Goal: Information Seeking & Learning: Learn about a topic

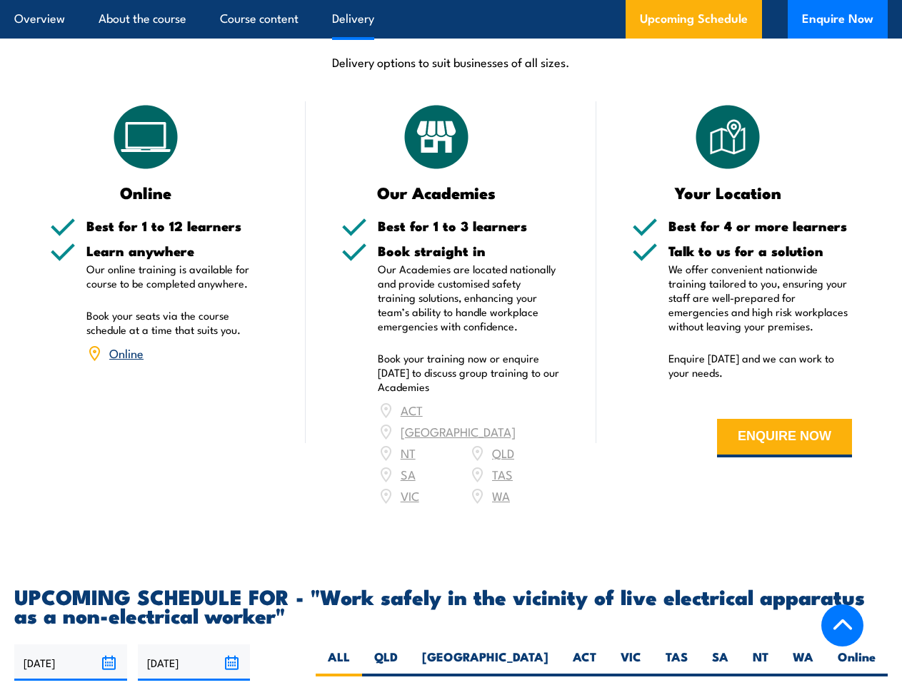
click at [451, 0] on article "Overview About the course Course content Delivery Upcoming Schedule Enquire Now" at bounding box center [450, 19] width 873 height 39
click at [71, 645] on input "[DATE]" at bounding box center [70, 663] width 113 height 36
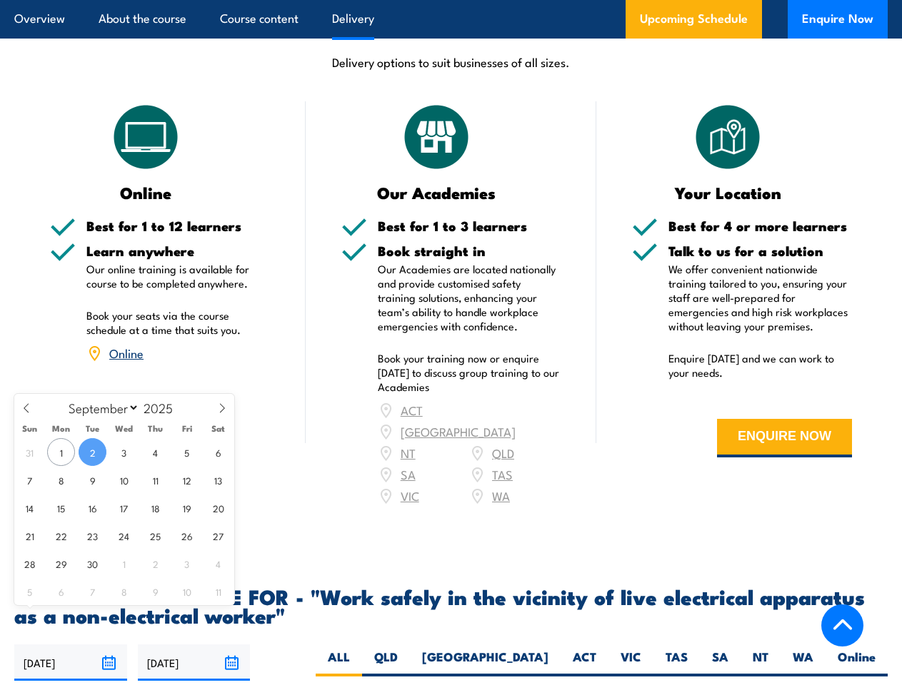
click at [194, 645] on input "[DATE]" at bounding box center [194, 663] width 113 height 36
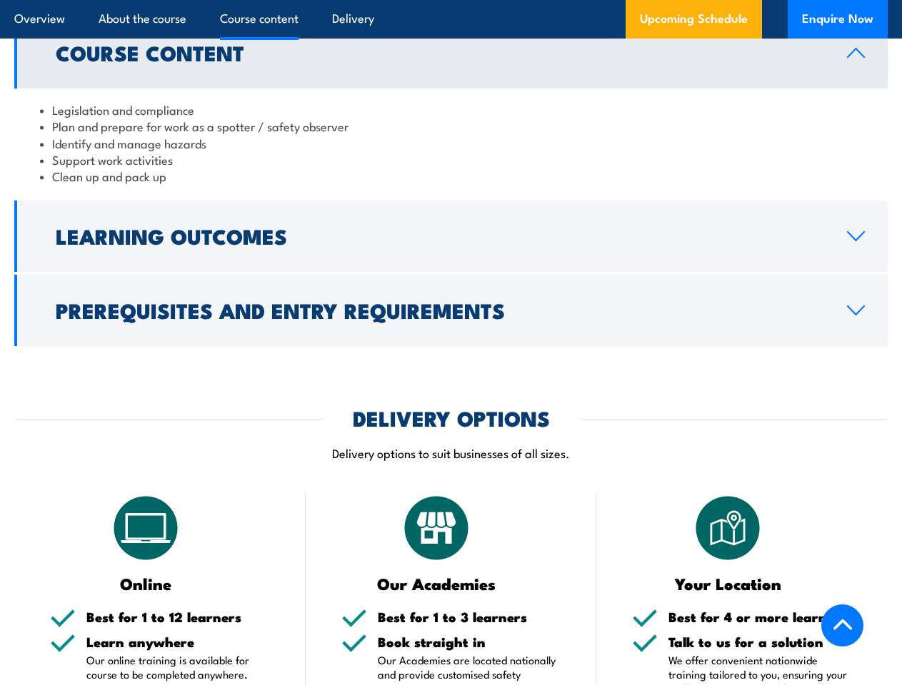
click at [451, 0] on article "Overview About the course Course content Delivery Upcoming Schedule Enquire Now" at bounding box center [450, 19] width 873 height 39
click at [451, 226] on h2 "Learning Outcomes" at bounding box center [440, 235] width 768 height 19
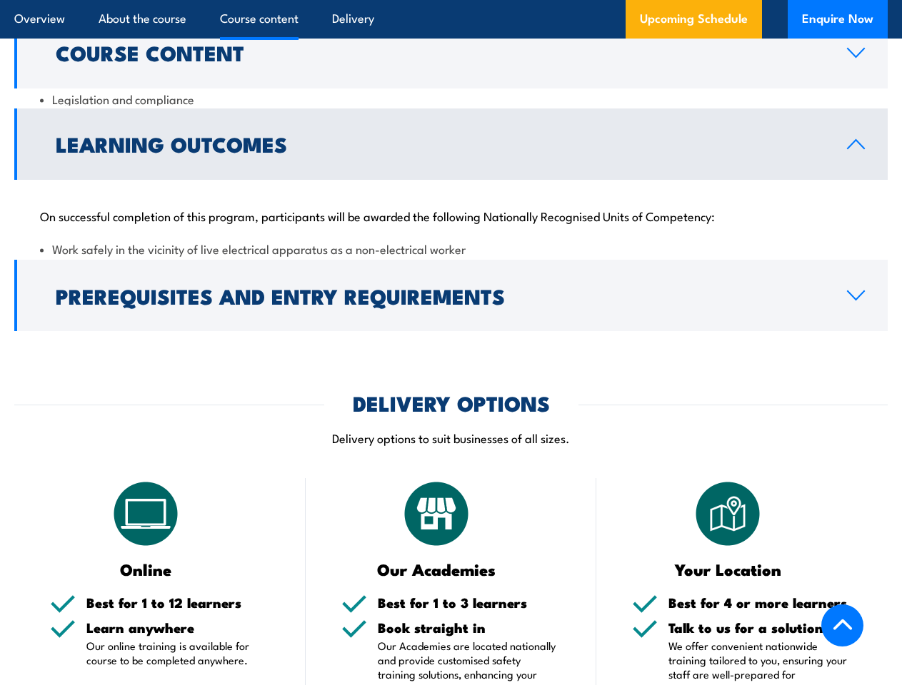
click at [451, 293] on h2 "Prerequisites and Entry Requirements" at bounding box center [440, 295] width 768 height 19
